Goal: Find specific fact: Find specific fact

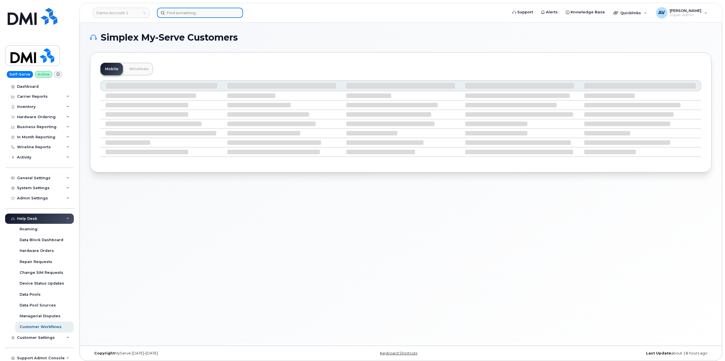
click at [221, 13] on input at bounding box center [200, 13] width 86 height 10
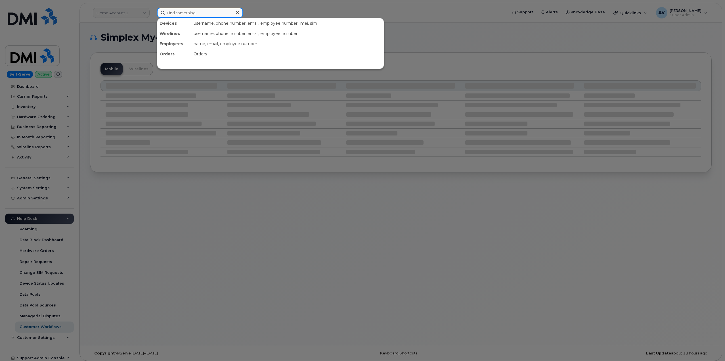
paste input "5142171743"
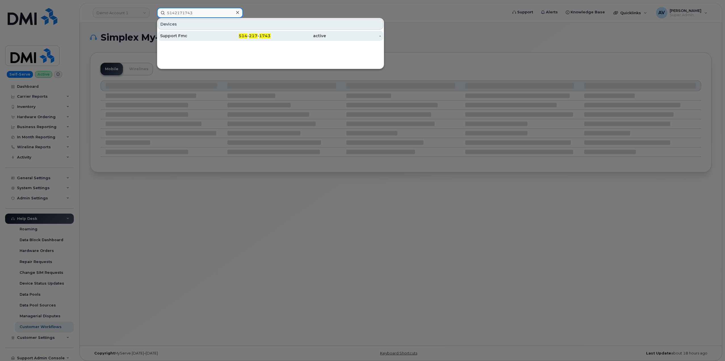
type input "5142171743"
click at [270, 33] on div "514 - 217 - 1743" at bounding box center [297, 36] width 55 height 10
